Goal: Navigation & Orientation: Find specific page/section

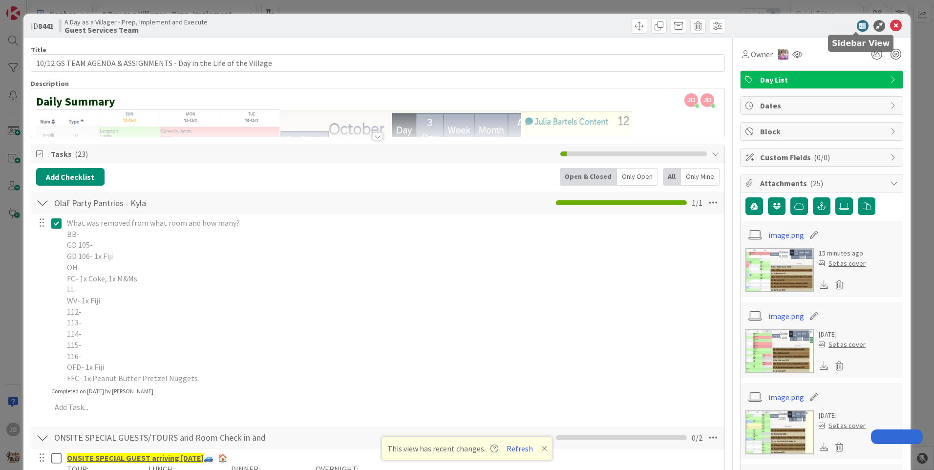
click at [890, 25] on icon at bounding box center [896, 26] width 12 height 12
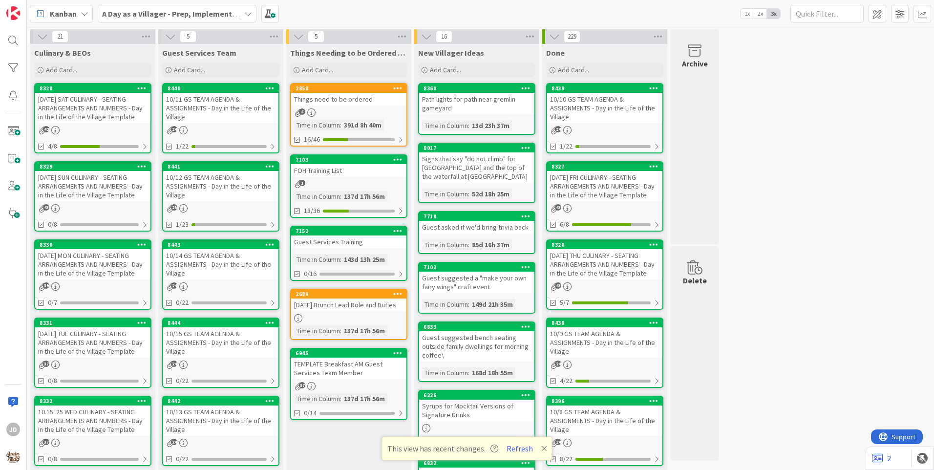
click at [126, 189] on div "[DATE] SUN CULINARY - SEATING ARRANGEMENTS AND NUMBERS - Day in the Life of the…" at bounding box center [92, 186] width 115 height 30
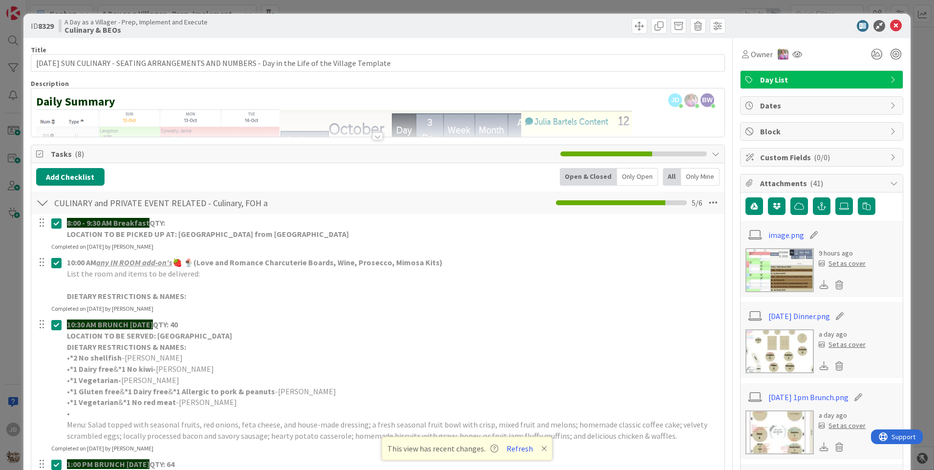
scroll to position [244, 0]
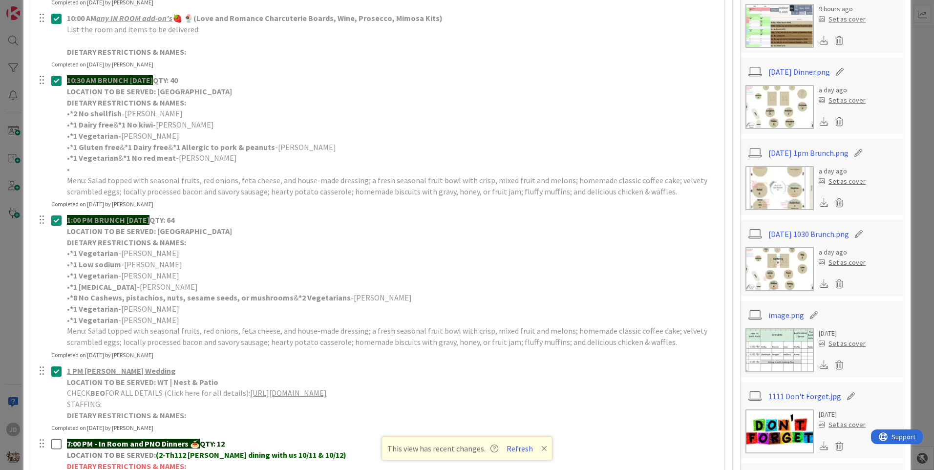
click at [777, 97] on img at bounding box center [779, 107] width 68 height 44
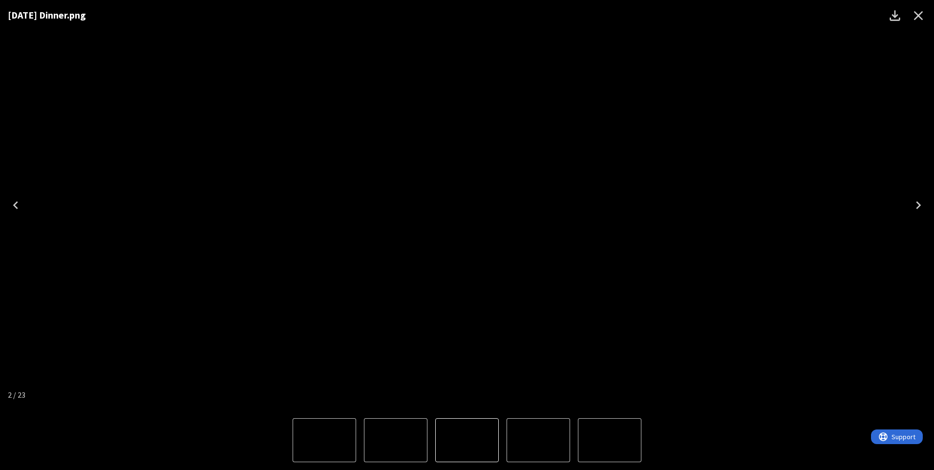
click at [923, 17] on icon "Close" at bounding box center [918, 16] width 16 height 16
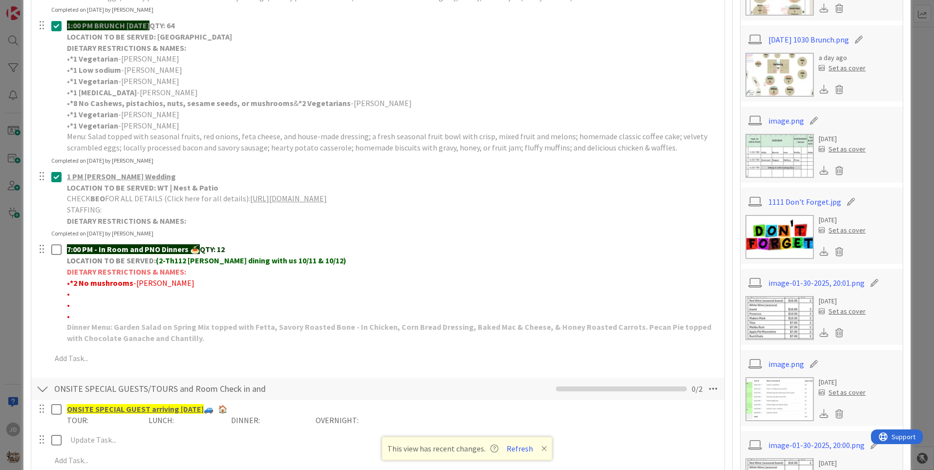
scroll to position [488, 0]
